Goal: Task Accomplishment & Management: Use online tool/utility

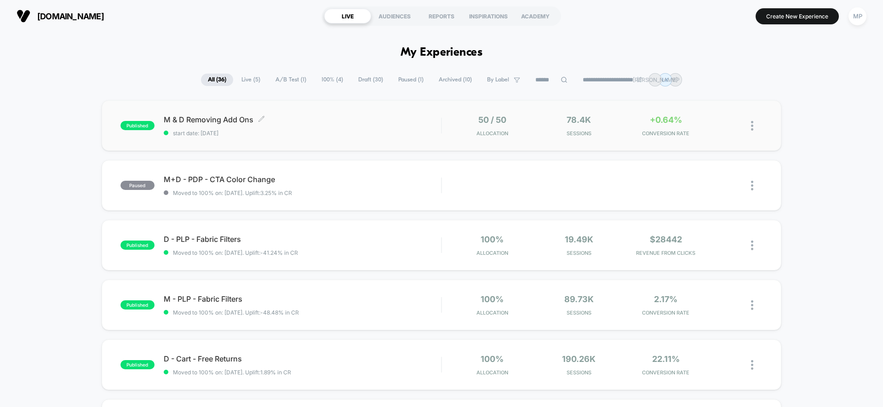
click at [319, 125] on div "M & D Removing Add Ons Click to edit experience details Click to edit experienc…" at bounding box center [302, 126] width 277 height 22
